Goal: Book appointment/travel/reservation

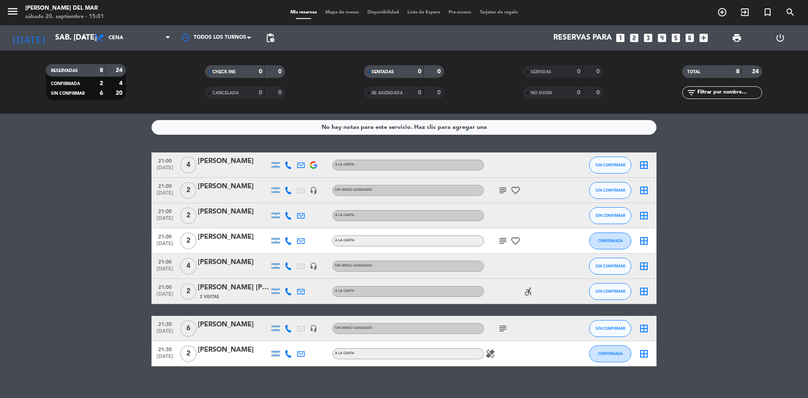
click at [637, 37] on icon "looks_two" at bounding box center [634, 37] width 11 height 11
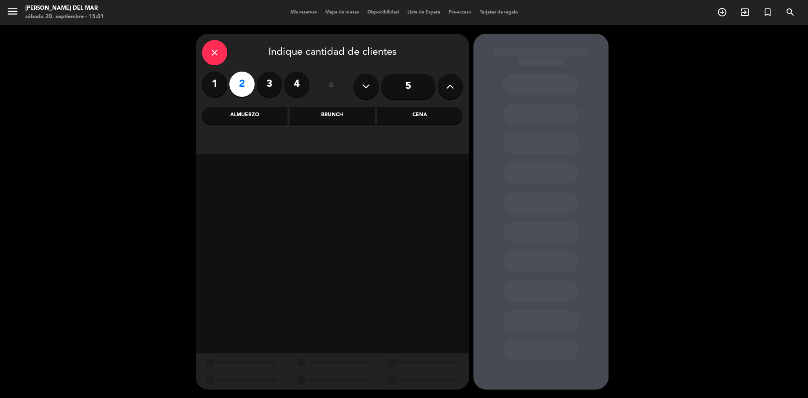
click at [418, 119] on div "Cena" at bounding box center [419, 115] width 85 height 17
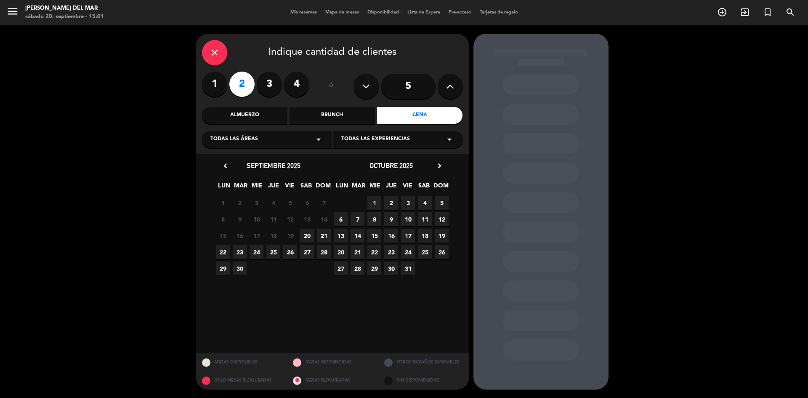
click at [304, 235] on span "20" at bounding box center [307, 236] width 14 height 14
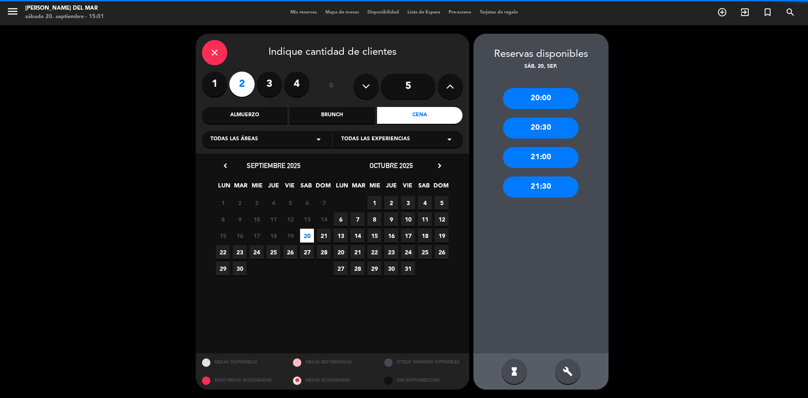
click at [554, 188] on div "21:30" at bounding box center [541, 186] width 76 height 21
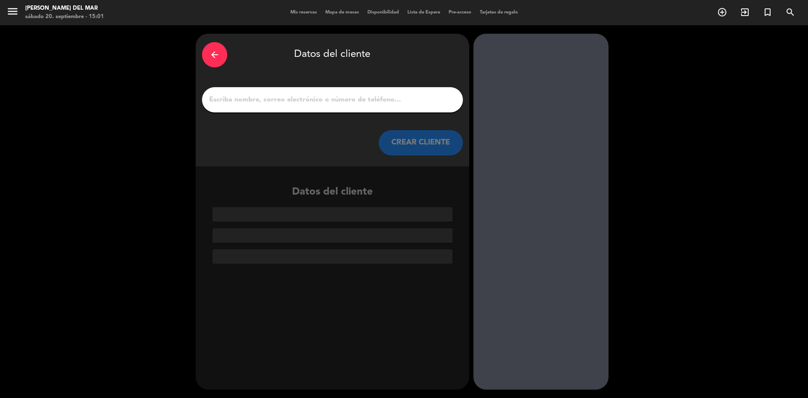
click at [276, 109] on div at bounding box center [332, 99] width 261 height 25
click at [272, 101] on input "1" at bounding box center [332, 100] width 248 height 12
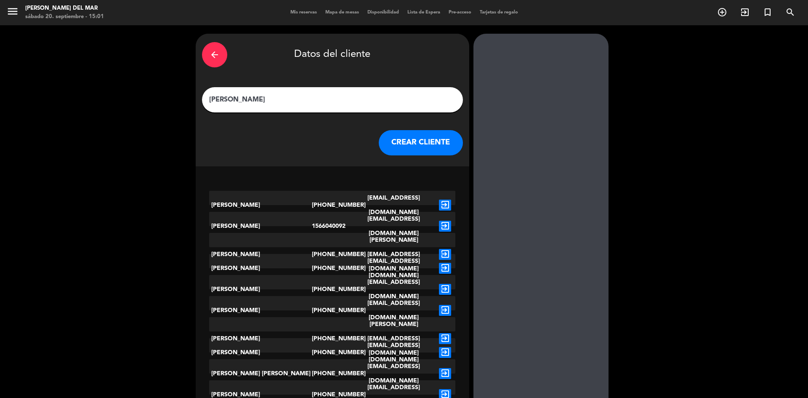
type input "[PERSON_NAME]"
click at [398, 145] on button "CREAR CLIENTE" at bounding box center [421, 142] width 84 height 25
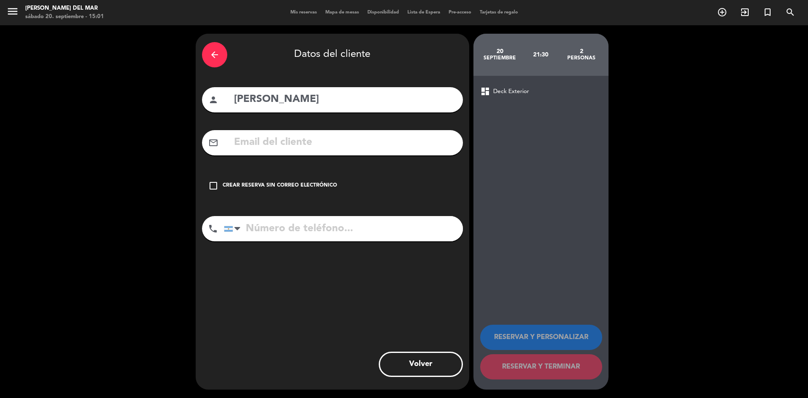
click at [214, 186] on icon "check_box_outline_blank" at bounding box center [213, 186] width 10 height 10
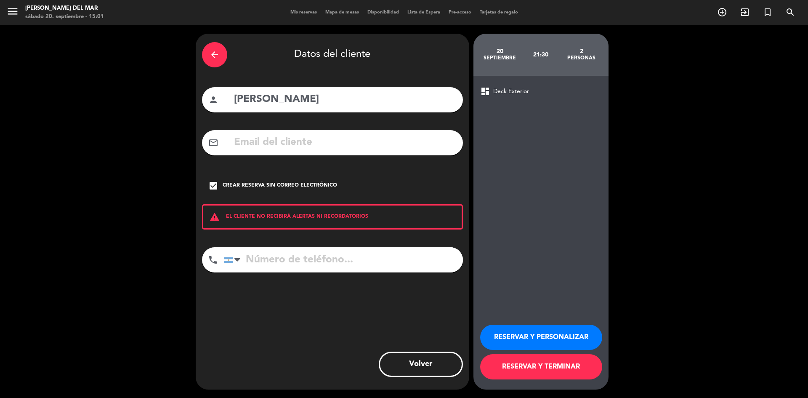
click at [258, 269] on input "tel" at bounding box center [343, 259] width 239 height 25
type input "1141930546"
click at [554, 365] on button "RESERVAR Y TERMINAR" at bounding box center [541, 366] width 122 height 25
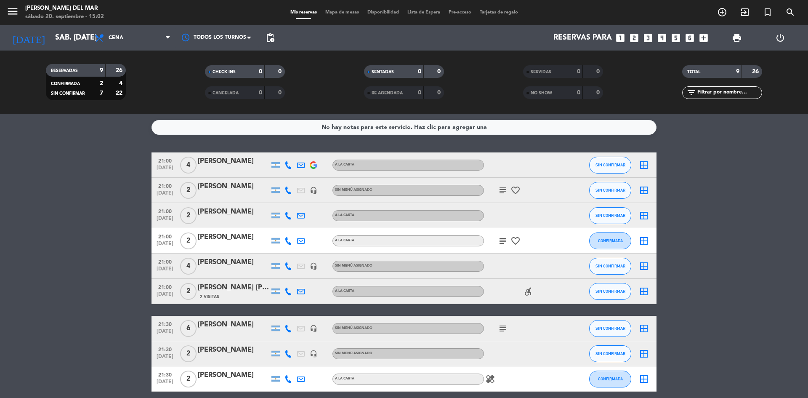
click at [218, 350] on div "[PERSON_NAME]" at bounding box center [234, 349] width 72 height 11
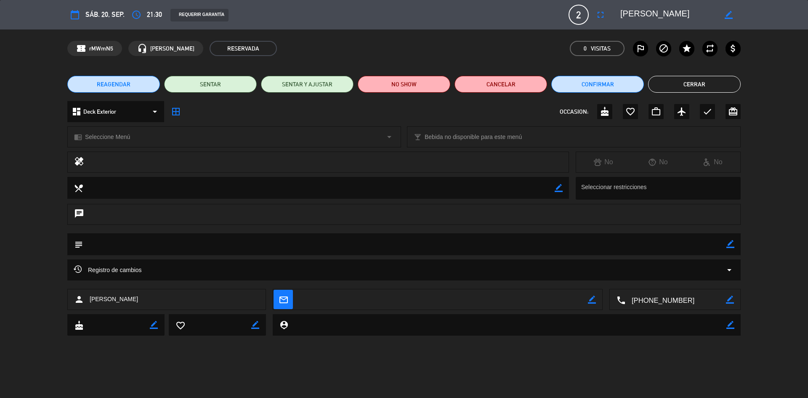
click at [732, 243] on icon "border_color" at bounding box center [731, 244] width 8 height 8
click at [630, 111] on icon "favorite_border" at bounding box center [631, 112] width 10 height 10
click at [516, 247] on textarea at bounding box center [405, 243] width 644 height 21
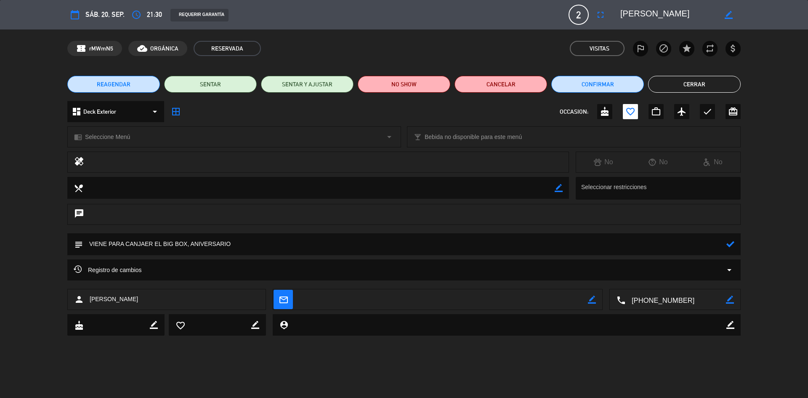
type textarea "VIENE PARA CANJAER EL BIG BOX, ANIVERSARIO"
click at [730, 248] on icon at bounding box center [731, 244] width 8 height 8
click at [696, 86] on button "Cerrar" at bounding box center [694, 84] width 93 height 17
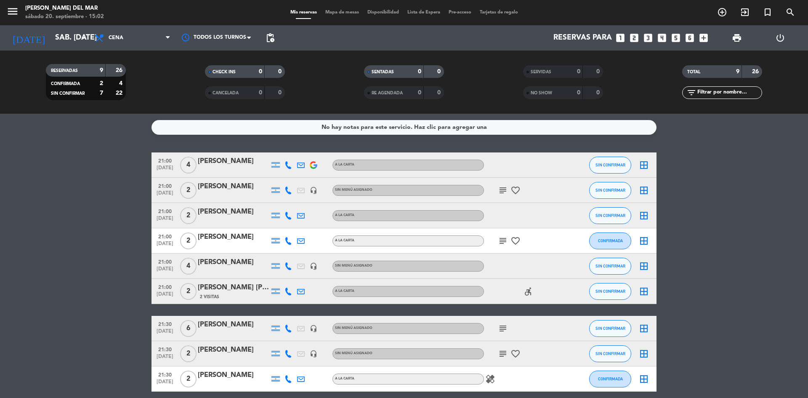
click at [504, 355] on icon "subject" at bounding box center [503, 354] width 10 height 10
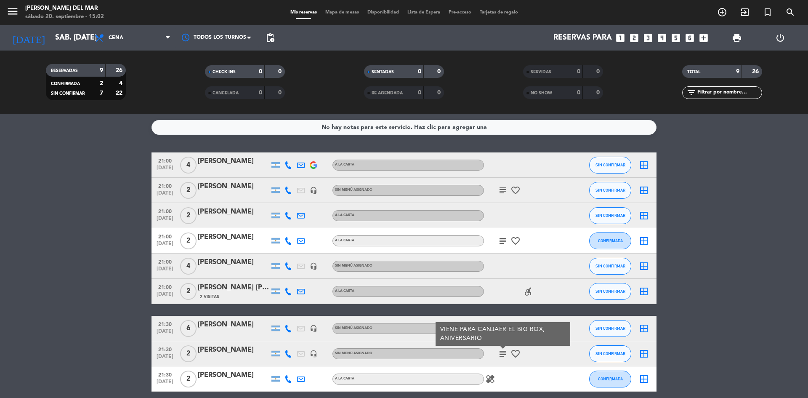
click at [504, 355] on icon "subject" at bounding box center [503, 354] width 10 height 10
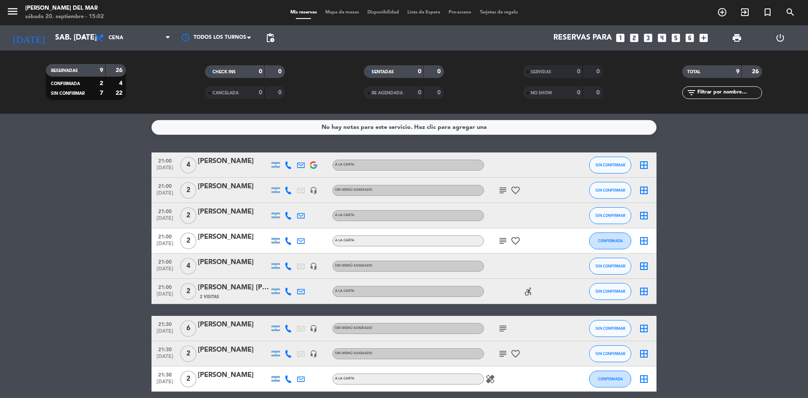
click at [212, 350] on div "[PERSON_NAME]" at bounding box center [234, 349] width 72 height 11
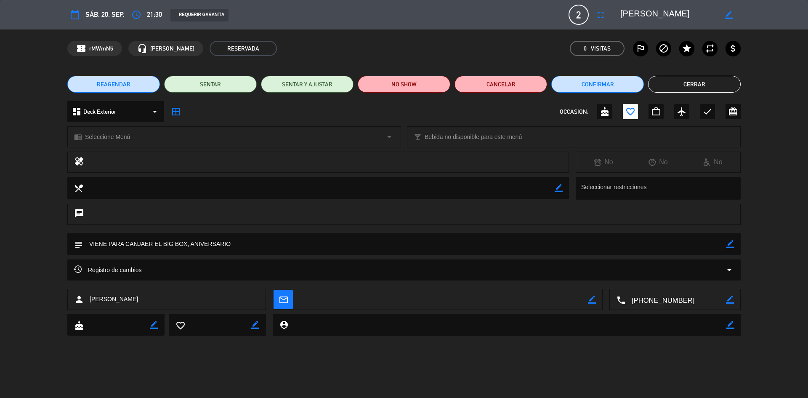
click at [733, 245] on icon "border_color" at bounding box center [731, 244] width 8 height 8
click at [149, 243] on textarea at bounding box center [405, 243] width 644 height 21
click at [726, 246] on textarea at bounding box center [405, 243] width 644 height 21
type textarea "VIENE PARA CANJEAR EL BIG BOX, ANIVERSARIO"
click at [730, 245] on icon at bounding box center [731, 244] width 8 height 8
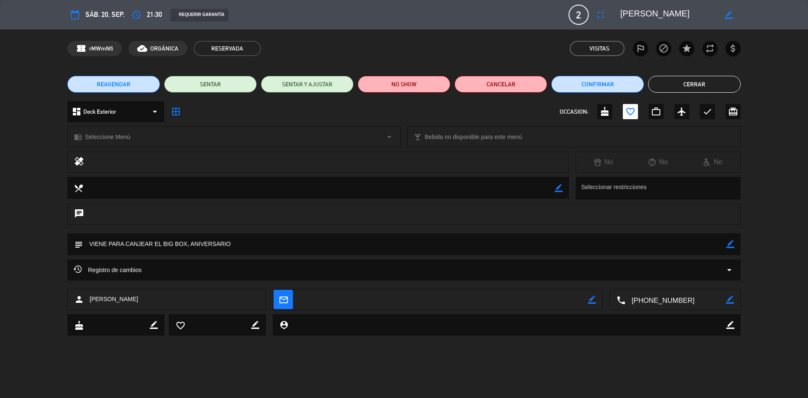
click at [710, 79] on button "Cerrar" at bounding box center [694, 84] width 93 height 17
